Goal: Information Seeking & Learning: Learn about a topic

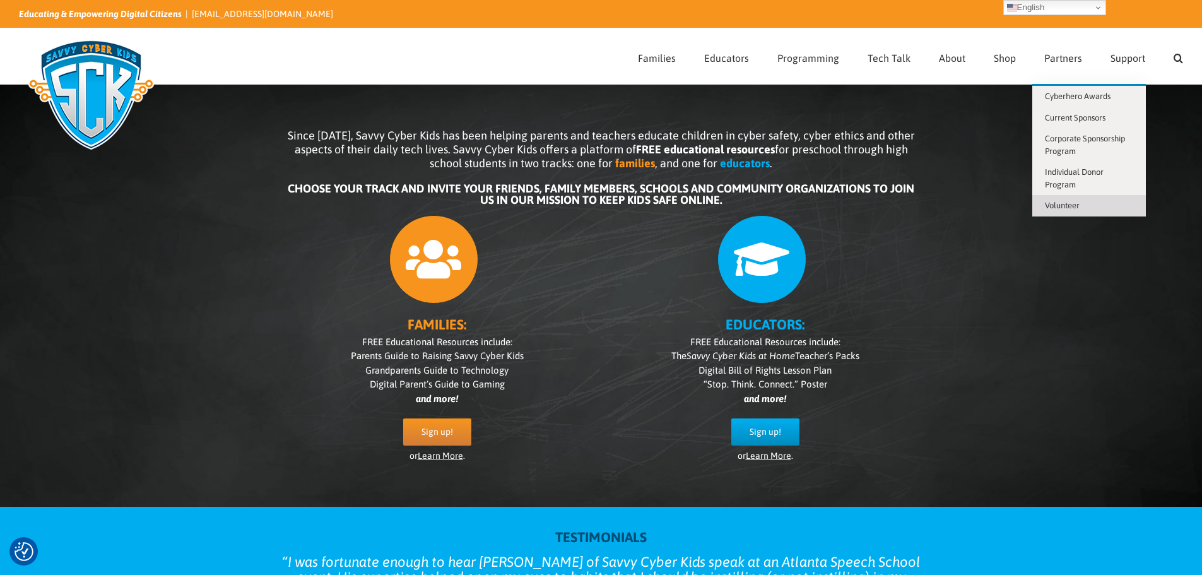
click at [1057, 204] on span "Volunteer" at bounding box center [1062, 205] width 35 height 9
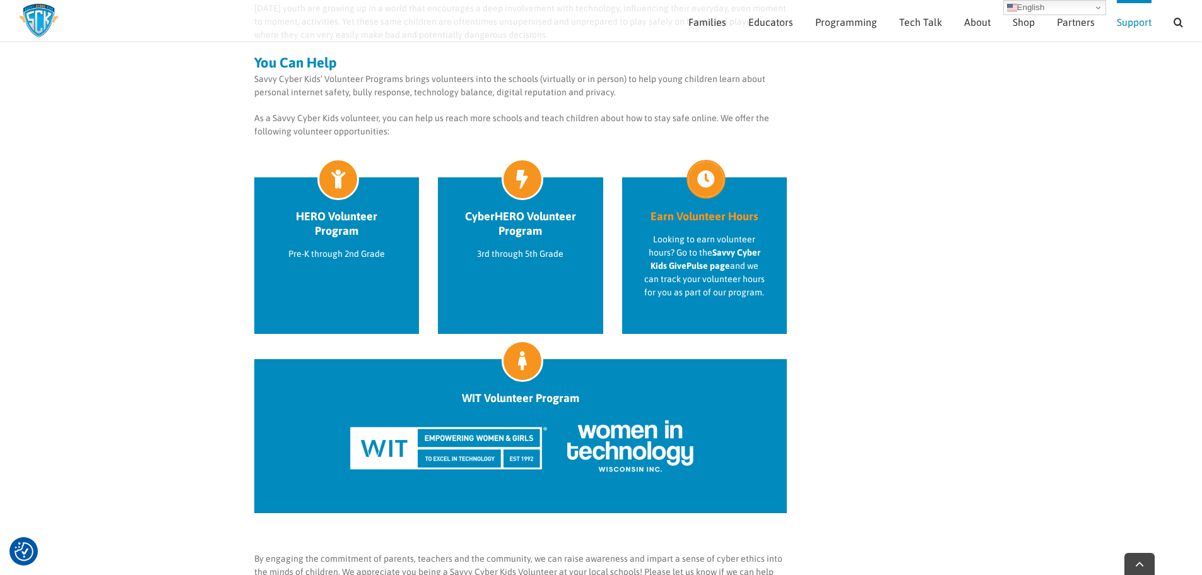
scroll to position [557, 0]
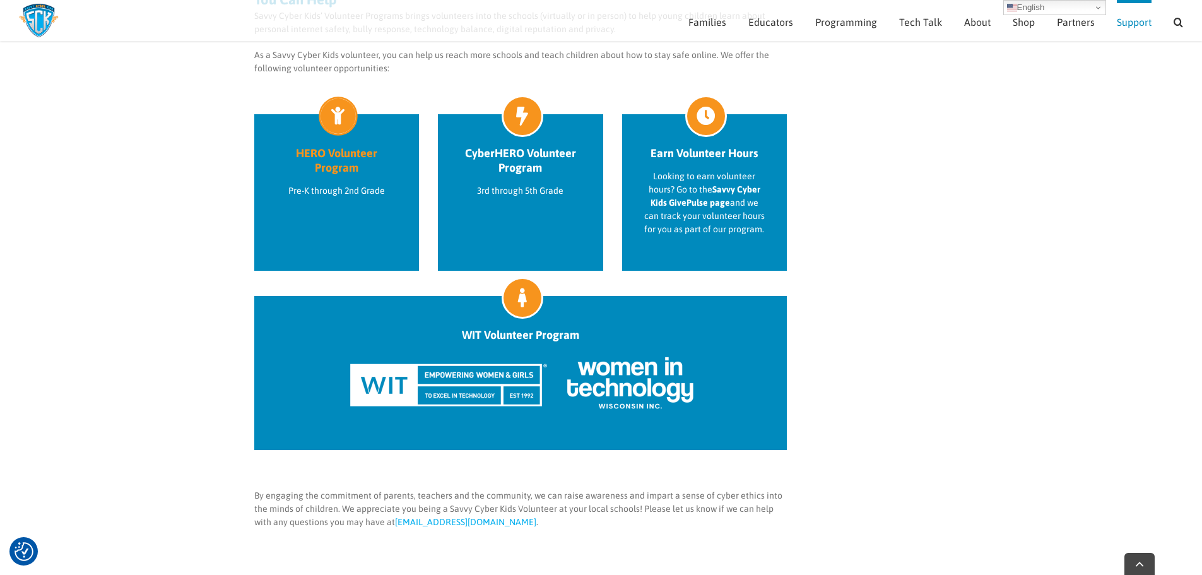
click at [346, 158] on h2 "HERO Volunteer Program" at bounding box center [336, 160] width 121 height 29
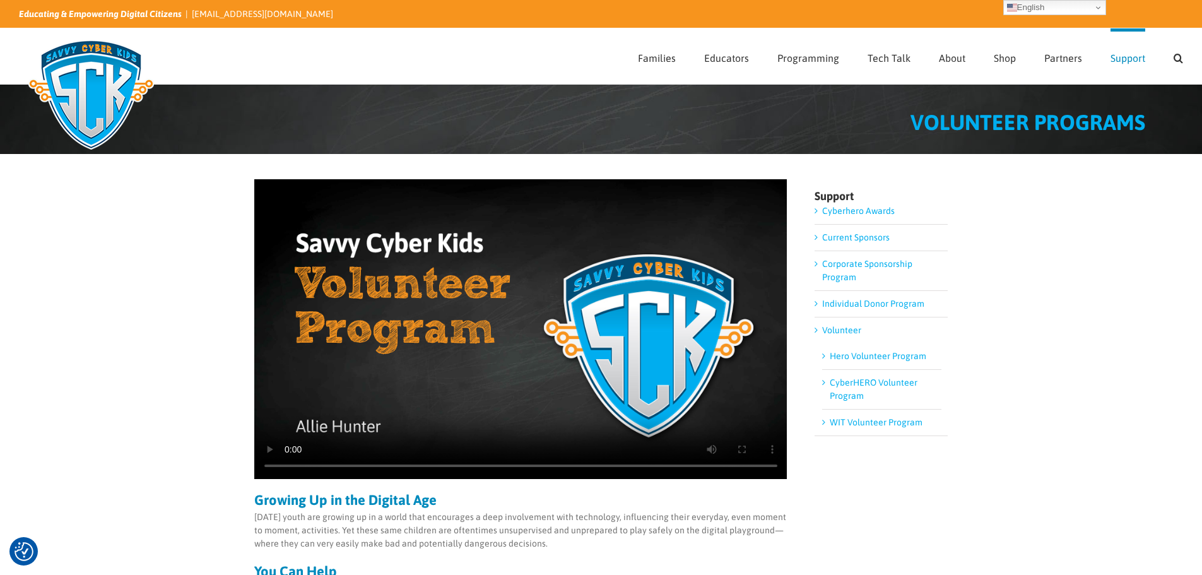
click at [830, 423] on link "WIT Volunteer Program" at bounding box center [876, 422] width 93 height 10
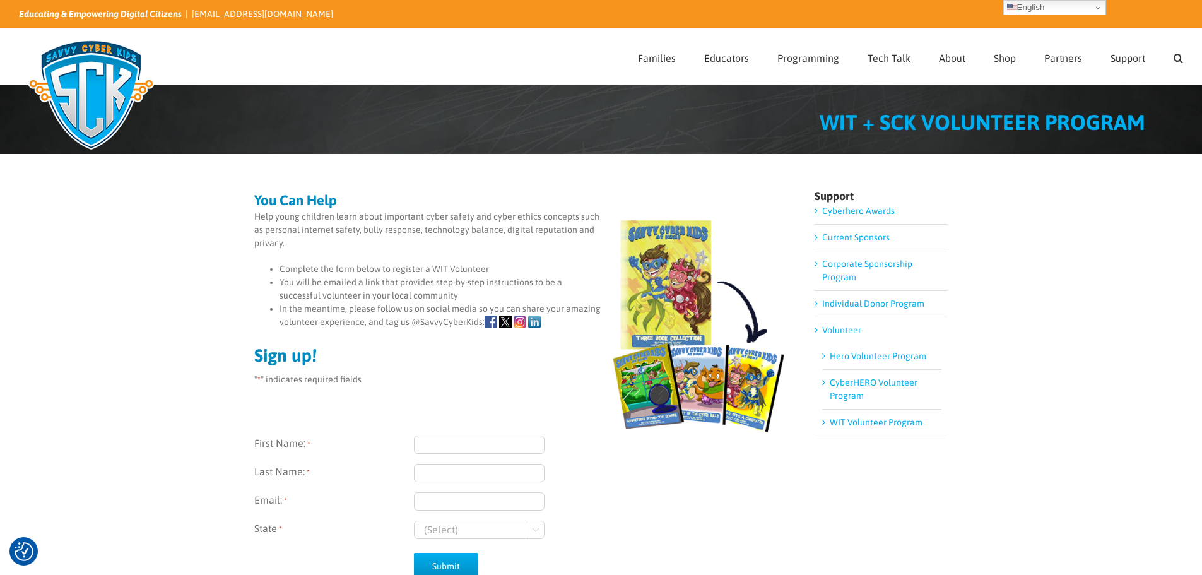
click at [830, 382] on link "CyberHERO Volunteer Program" at bounding box center [874, 388] width 88 height 23
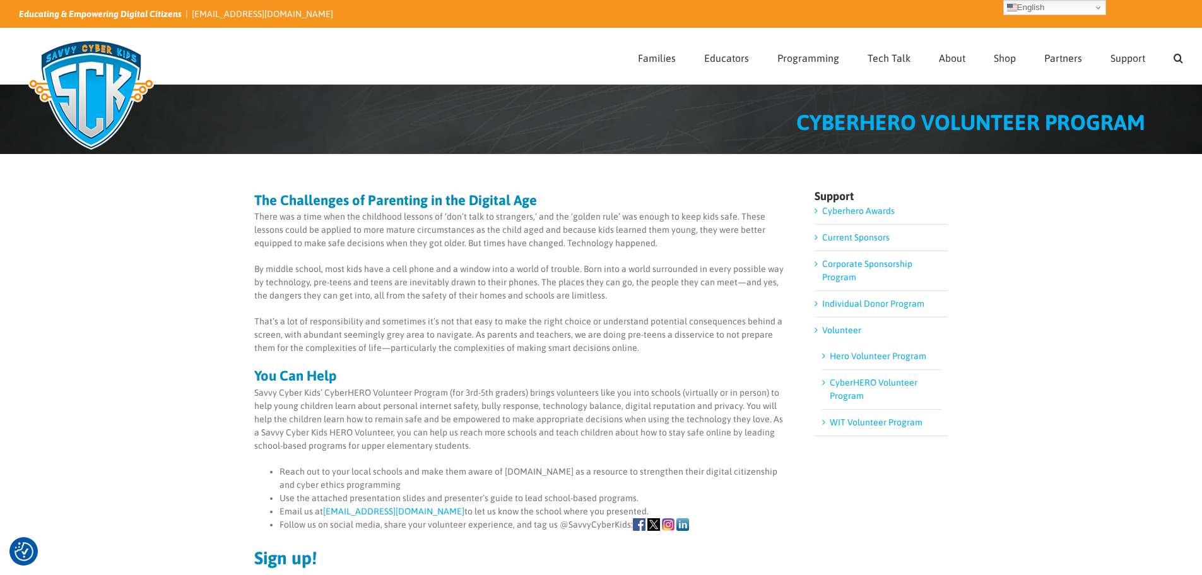
click at [856, 355] on link "Hero Volunteer Program" at bounding box center [878, 356] width 97 height 10
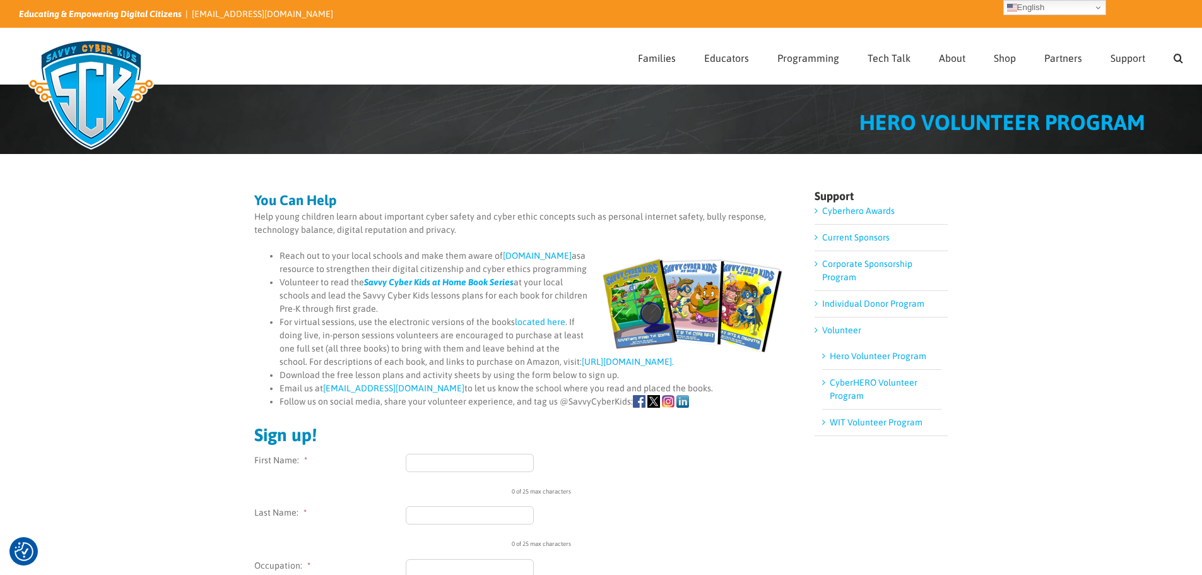
click at [822, 304] on link "Individual Donor Program" at bounding box center [873, 304] width 102 height 10
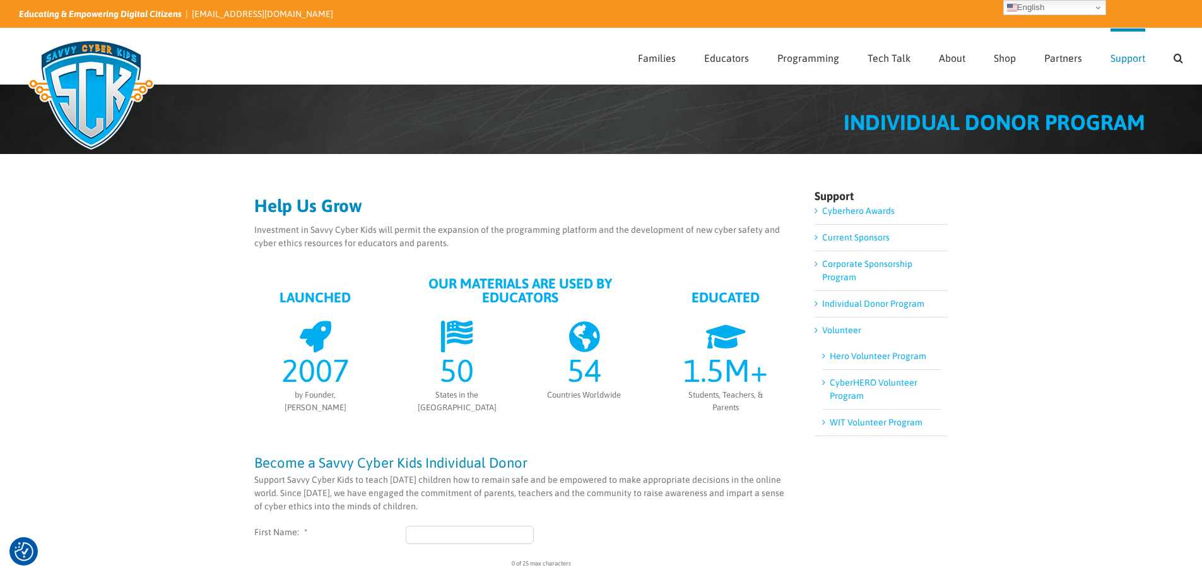
click at [845, 390] on li "CyberHERO Volunteer Program" at bounding box center [881, 390] width 119 height 40
click at [846, 378] on link "CyberHERO Volunteer Program" at bounding box center [874, 388] width 88 height 23
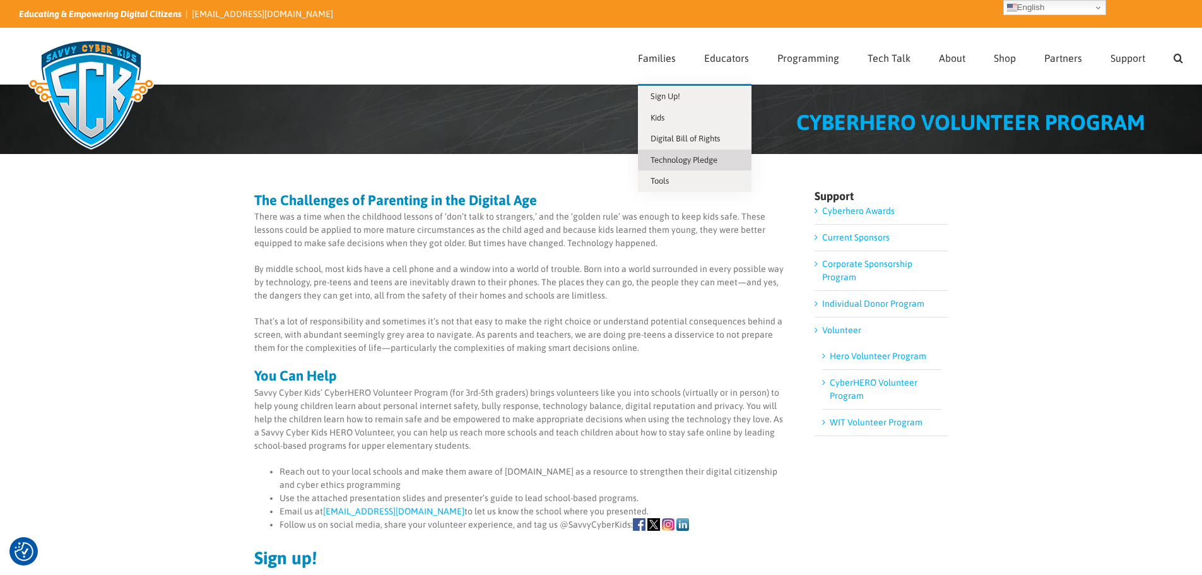
click at [678, 158] on span "Technology Pledge" at bounding box center [684, 159] width 67 height 9
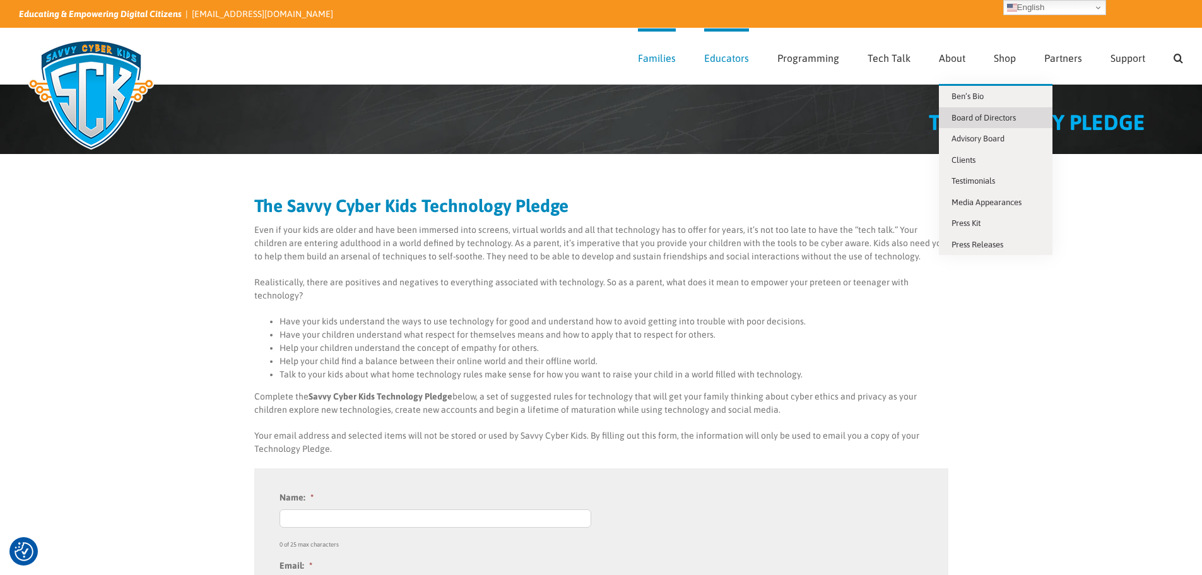
click at [973, 115] on span "Board of Directors" at bounding box center [984, 117] width 64 height 9
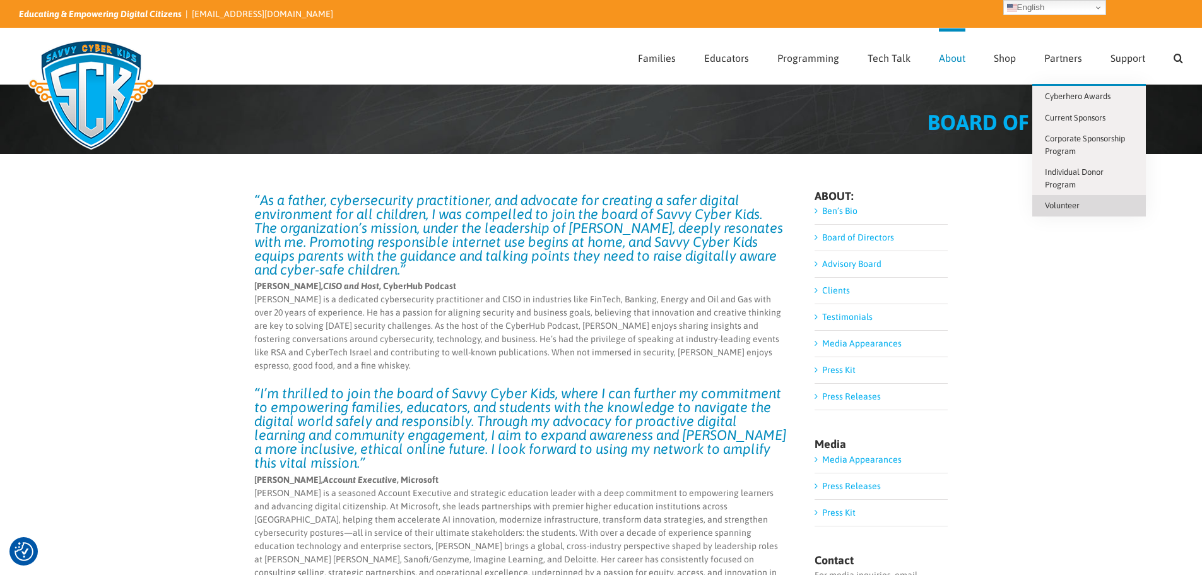
click at [1065, 203] on span "Volunteer" at bounding box center [1062, 205] width 35 height 9
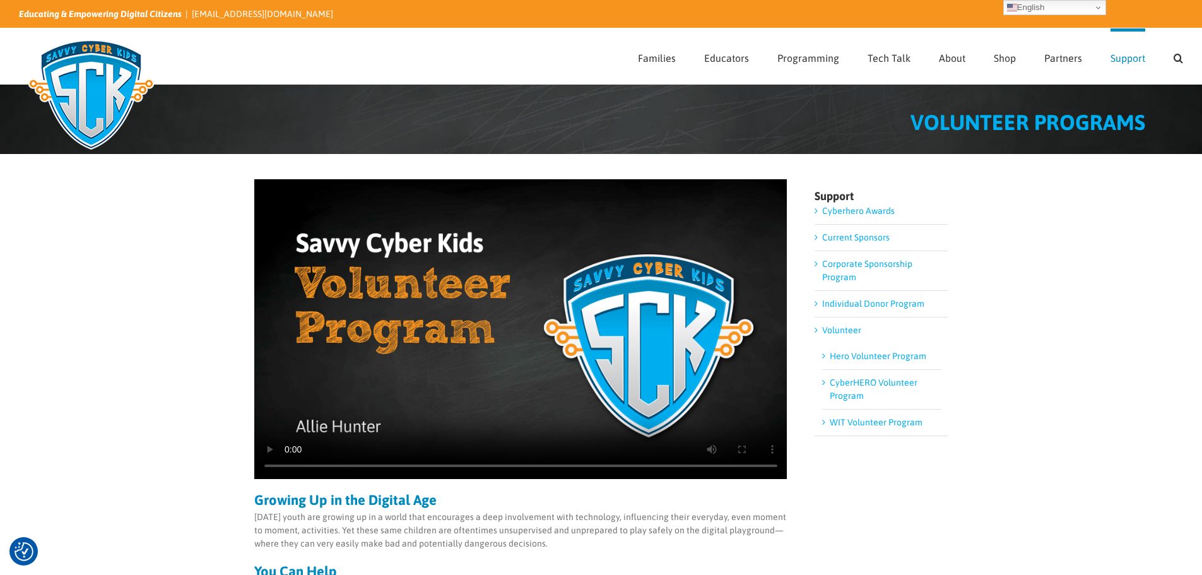
click at [109, 87] on img at bounding box center [91, 95] width 145 height 126
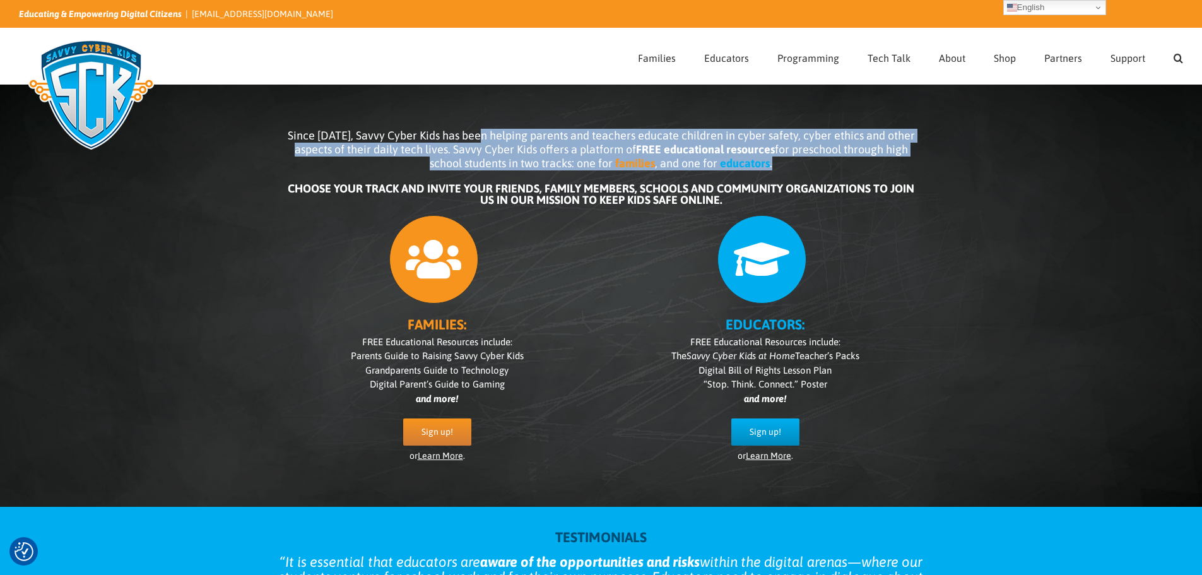
drag, startPoint x: 486, startPoint y: 132, endPoint x: 778, endPoint y: 163, distance: 293.3
click at [778, 163] on p "Since 2007, Savvy Cyber Kids has been helping parents and teachers educate chil…" at bounding box center [601, 150] width 631 height 42
copy p "helping parents and teachers educate children in cyber safety, cyber ethics and…"
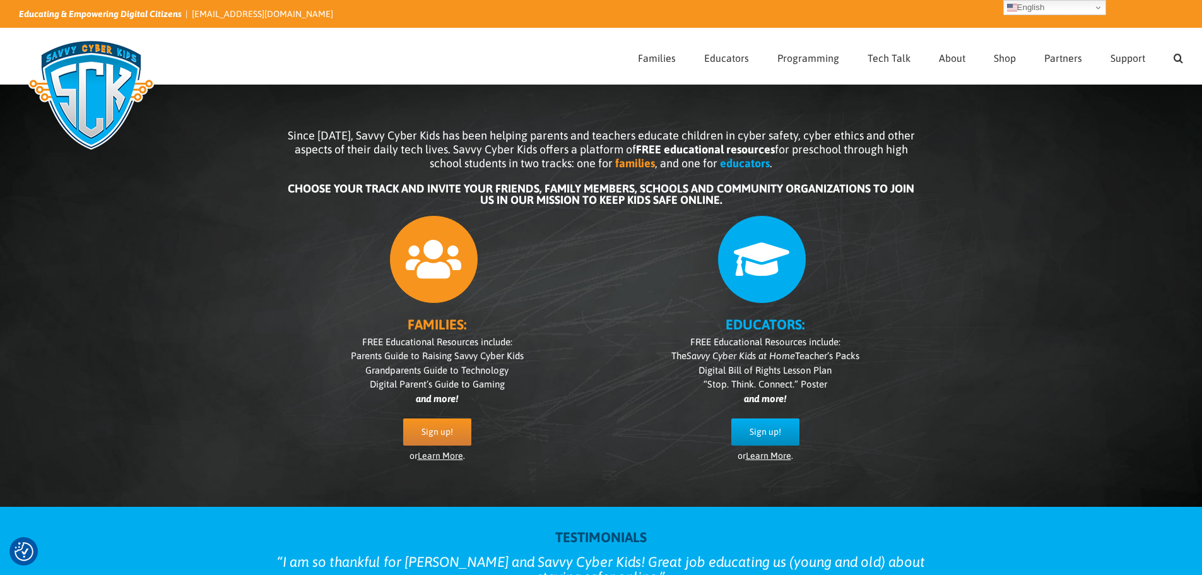
click at [600, 219] on div "FAMILIES: FREE Educational Resources include: Parents Guide to Raising Savvy Cy…" at bounding box center [601, 345] width 631 height 273
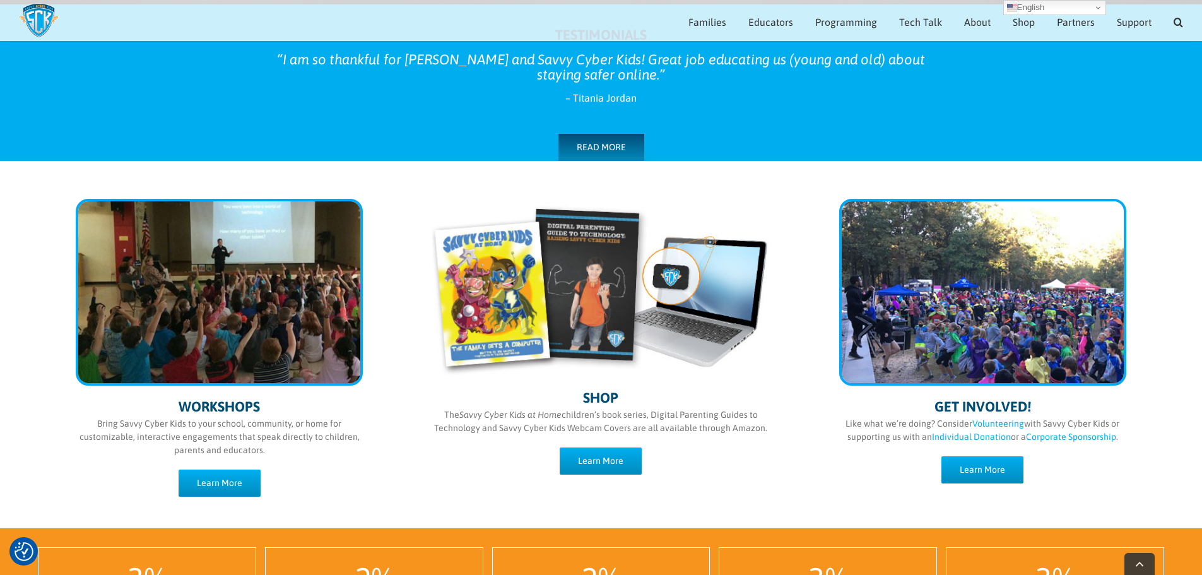
scroll to position [494, 0]
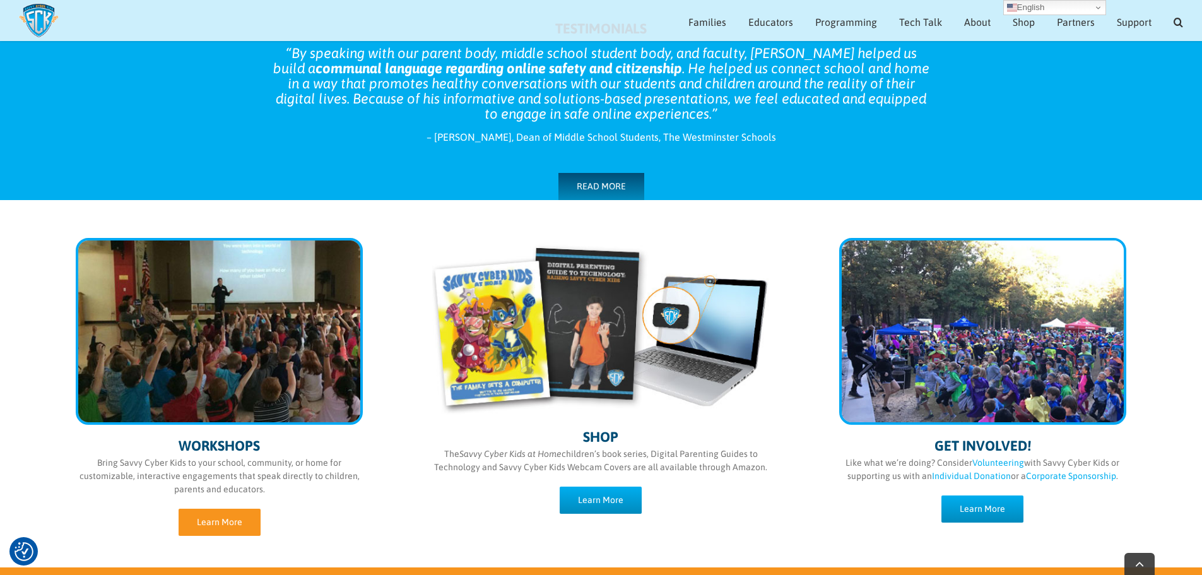
click at [221, 521] on span "Learn More" at bounding box center [219, 522] width 45 height 11
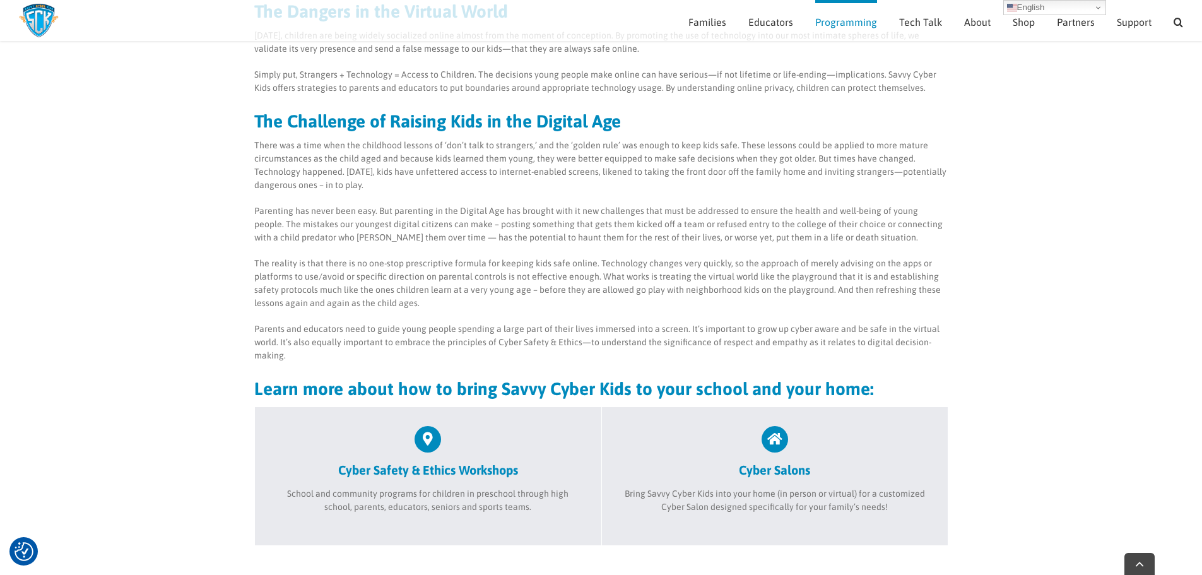
scroll to position [242, 0]
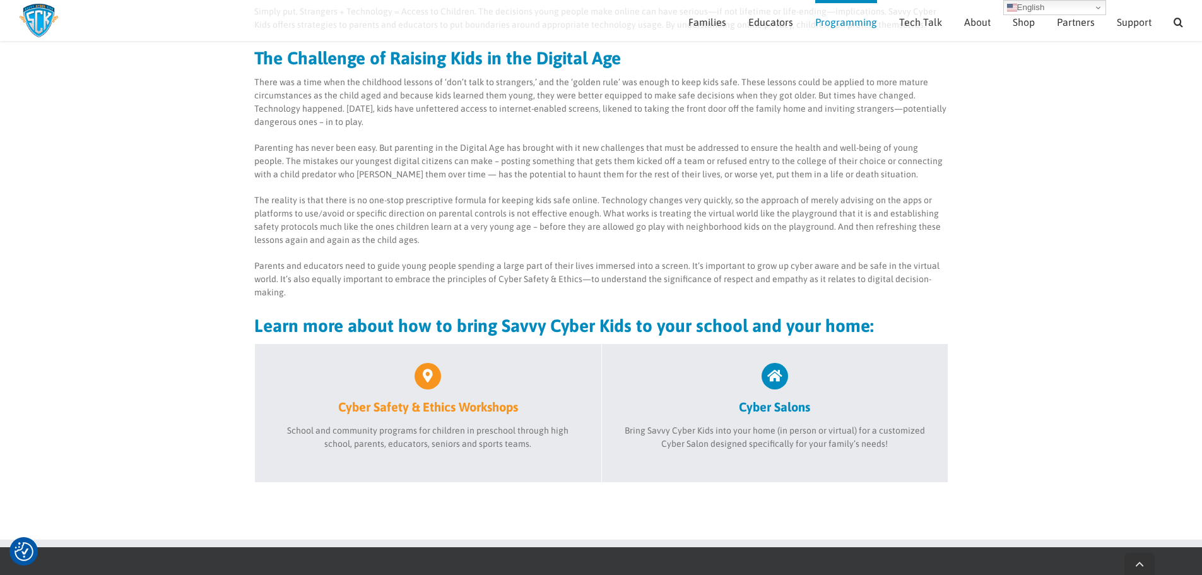
click at [444, 405] on h2 "Cyber Safety & Ethics Workshops" at bounding box center [428, 407] width 309 height 16
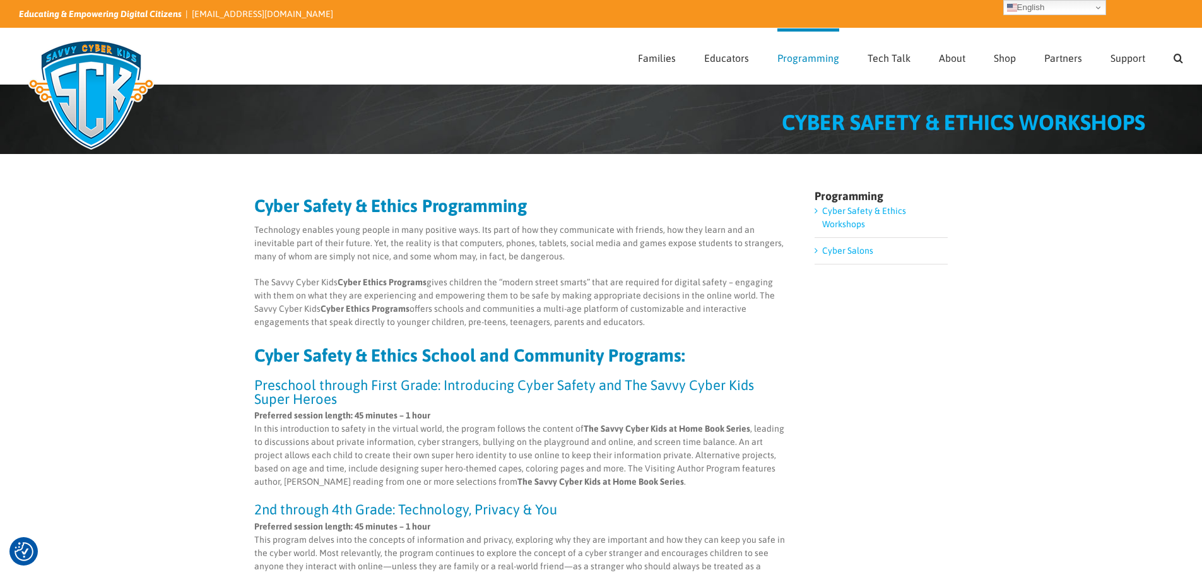
click at [74, 92] on img at bounding box center [91, 95] width 145 height 126
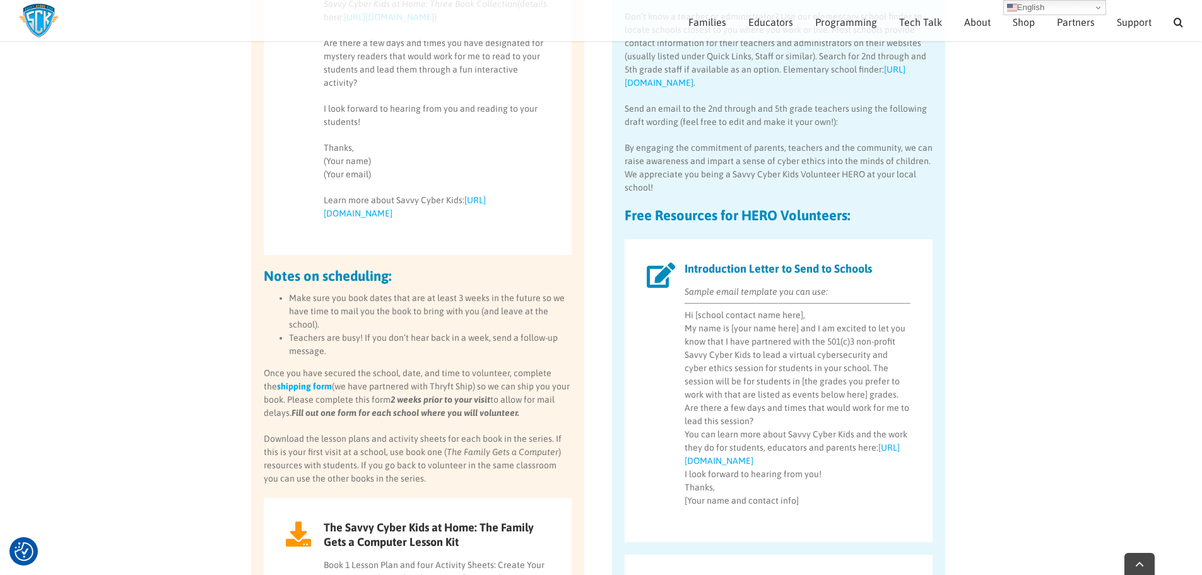
scroll to position [820, 0]
drag, startPoint x: 825, startPoint y: 338, endPoint x: 898, endPoint y: 341, distance: 73.3
click at [898, 341] on div "My name is [your name here] and I am excited to let you know that I have partne…" at bounding box center [798, 374] width 226 height 106
copy div "501(c)3 non-profit"
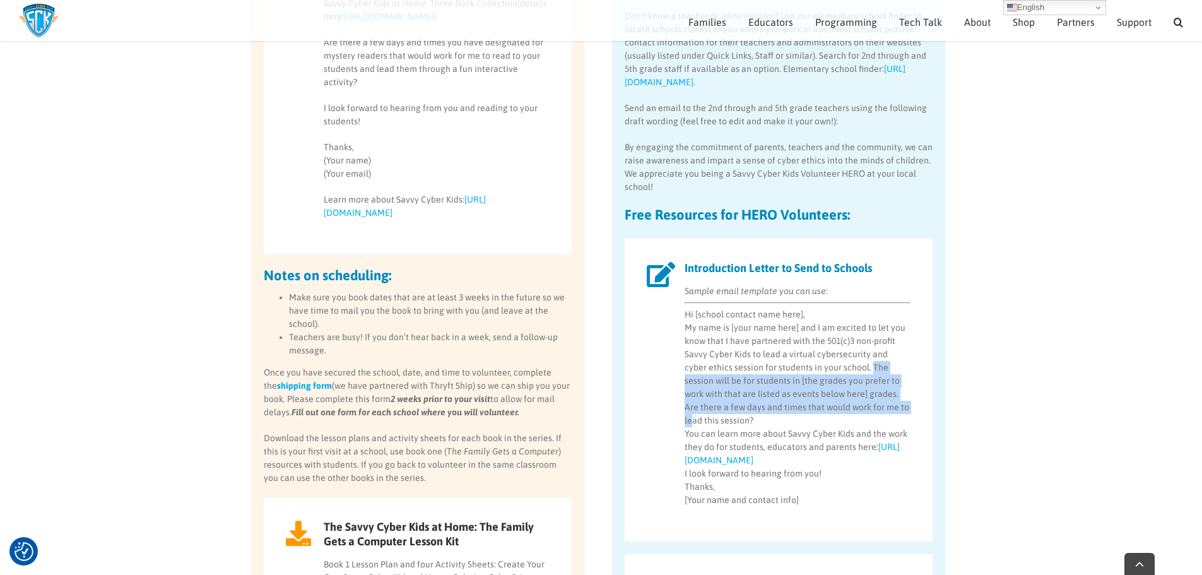
drag, startPoint x: 848, startPoint y: 367, endPoint x: 856, endPoint y: 411, distance: 44.9
click at [856, 411] on div "My name is [your name here] and I am excited to let you know that I have partne…" at bounding box center [798, 374] width 226 height 106
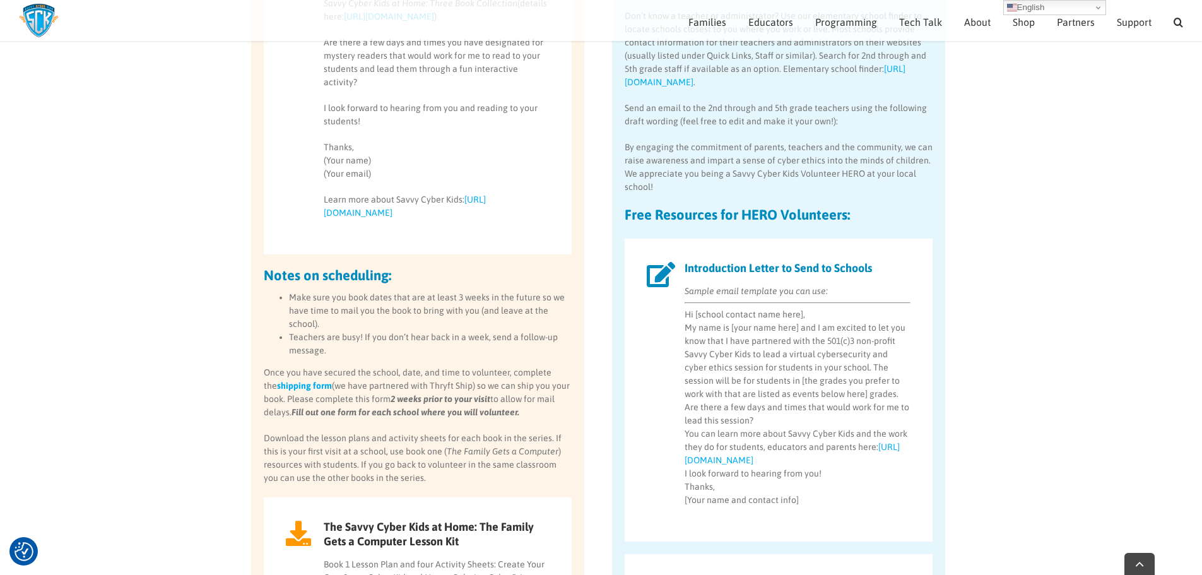
click at [829, 420] on div "My name is [your name here] and I am excited to let you know that I have partne…" at bounding box center [798, 374] width 226 height 106
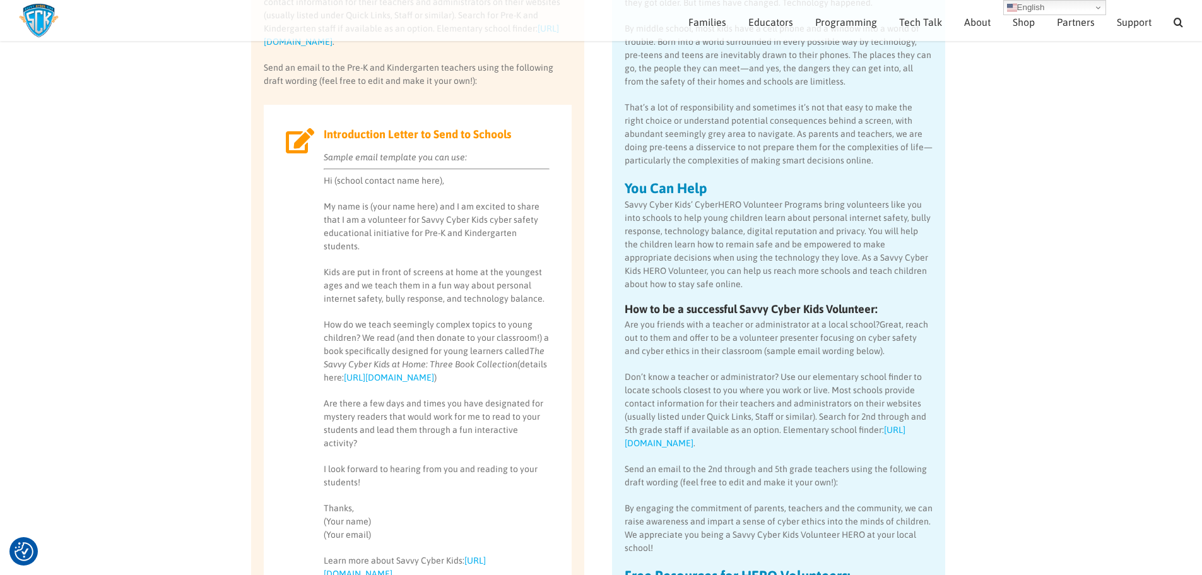
scroll to position [441, 0]
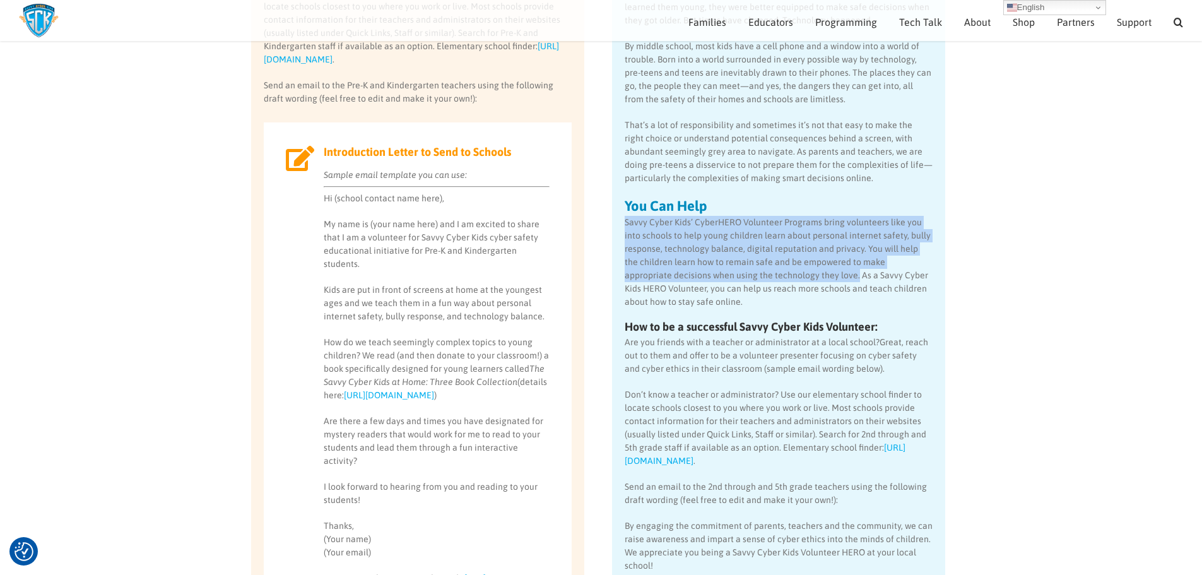
drag, startPoint x: 625, startPoint y: 221, endPoint x: 806, endPoint y: 273, distance: 187.8
click at [806, 273] on p "Savvy Cyber Kids’ CyberHERO Volunteer Programs bring volunteers like you into s…" at bounding box center [779, 262] width 308 height 93
copy p "Savvy Cyber Kids’ CyberHERO Volunteer Programs bring volunteers like you into s…"
